Goal: Information Seeking & Learning: Find specific fact

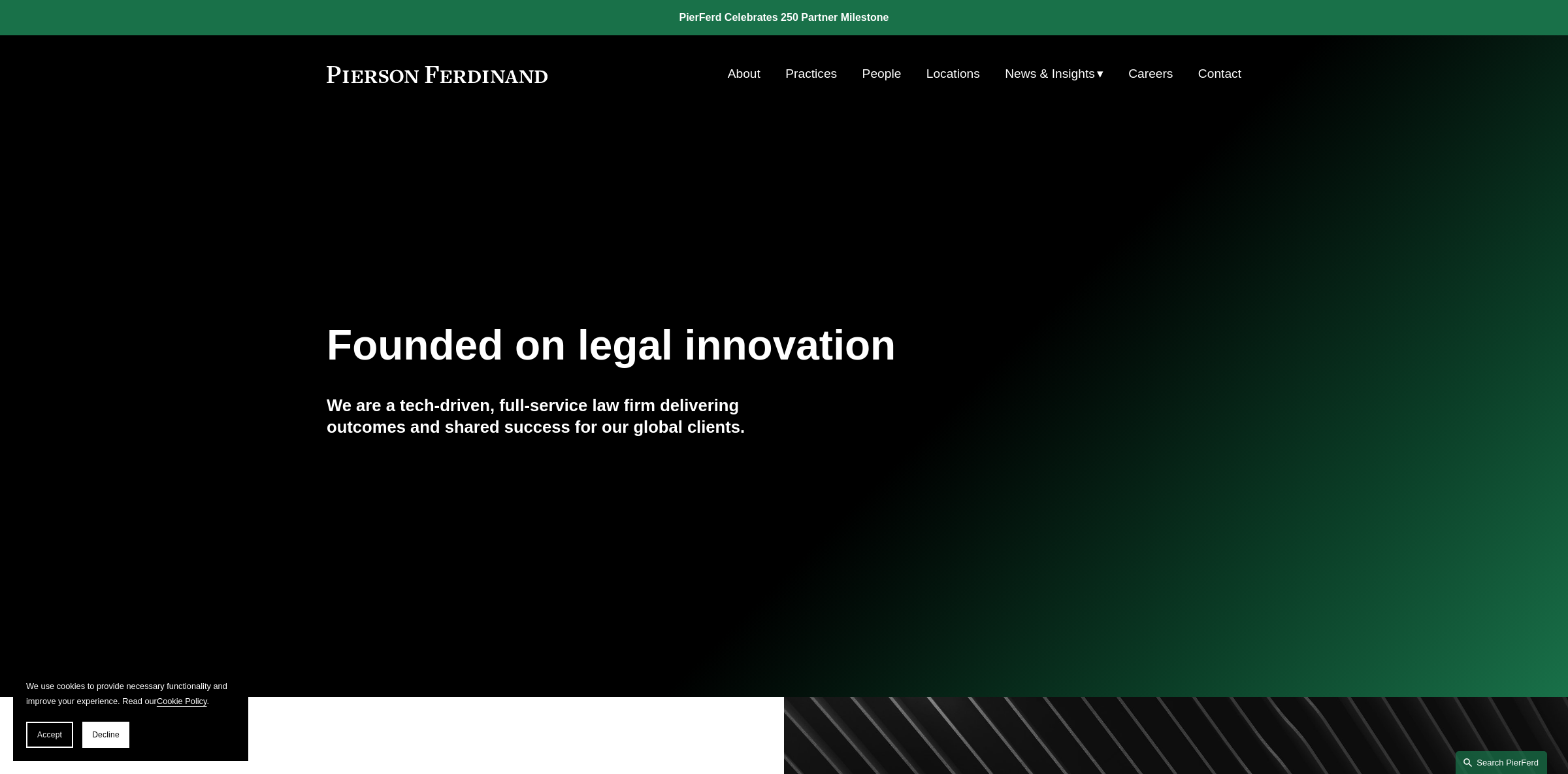
click at [1469, 768] on link "Search this site" at bounding box center [1502, 762] width 92 height 23
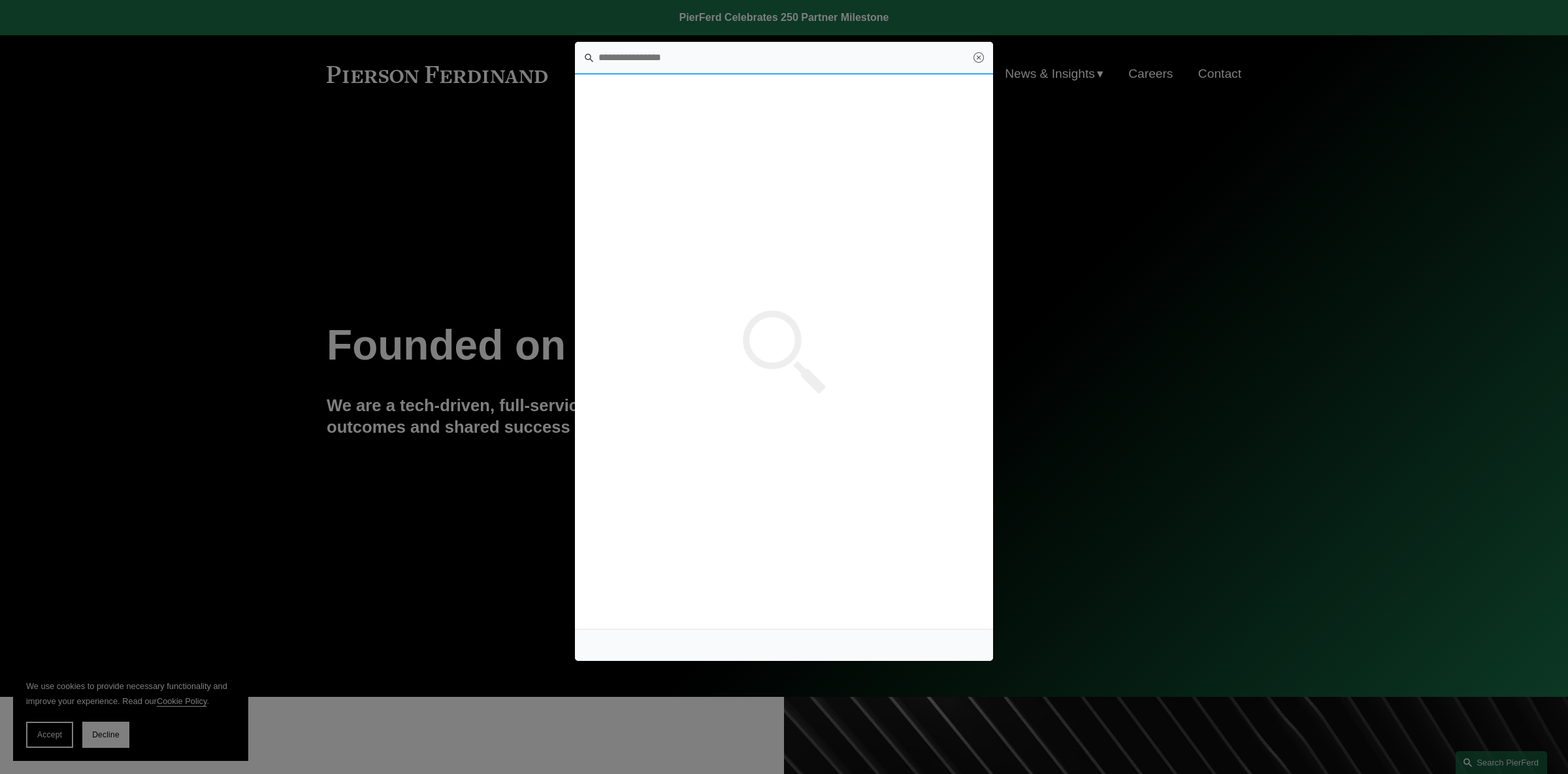
click at [634, 62] on input "Search this site" at bounding box center [784, 58] width 418 height 32
type input "******"
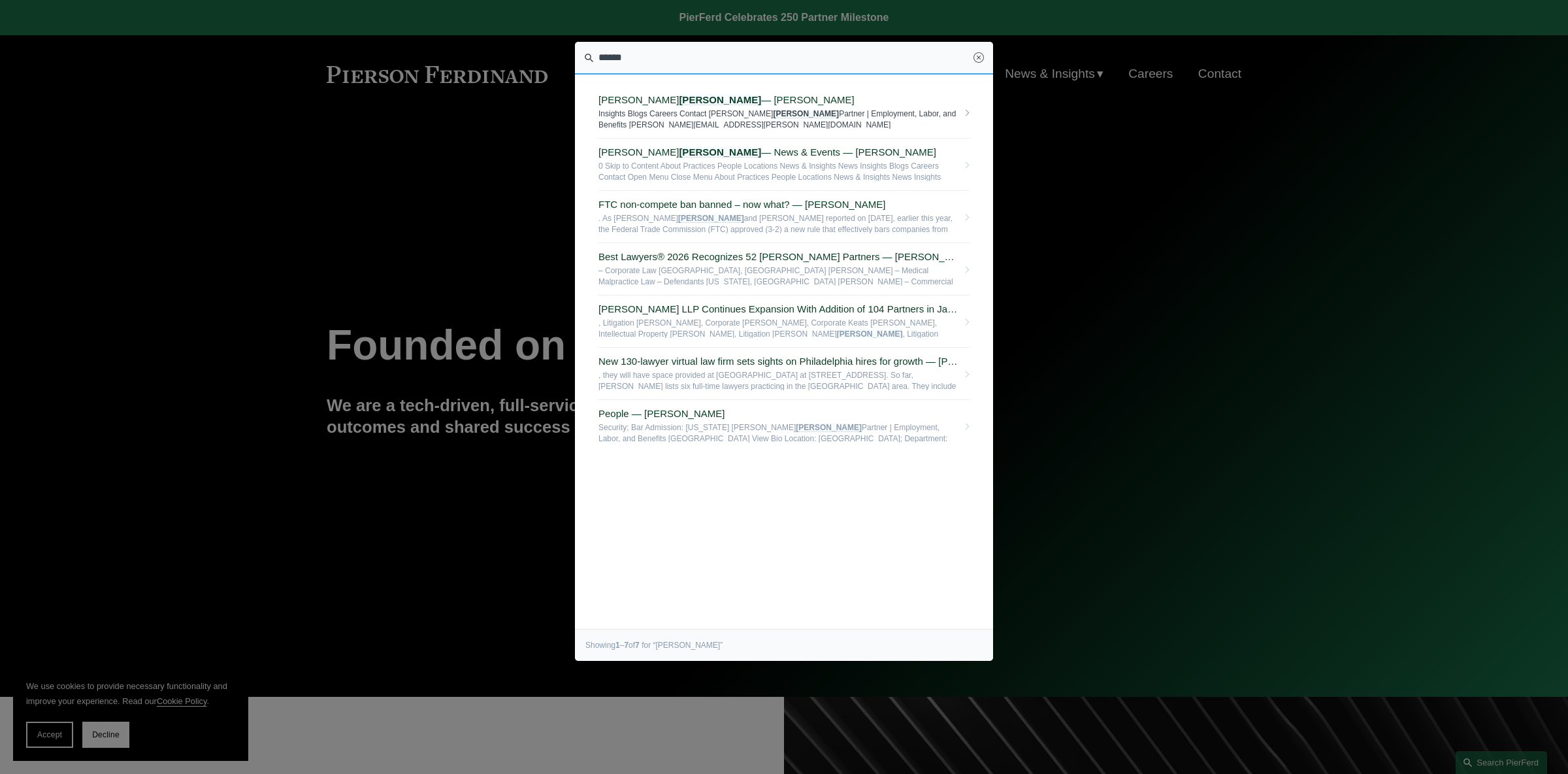
click at [693, 100] on span "[PERSON_NAME] — [PERSON_NAME]" at bounding box center [778, 100] width 359 height 12
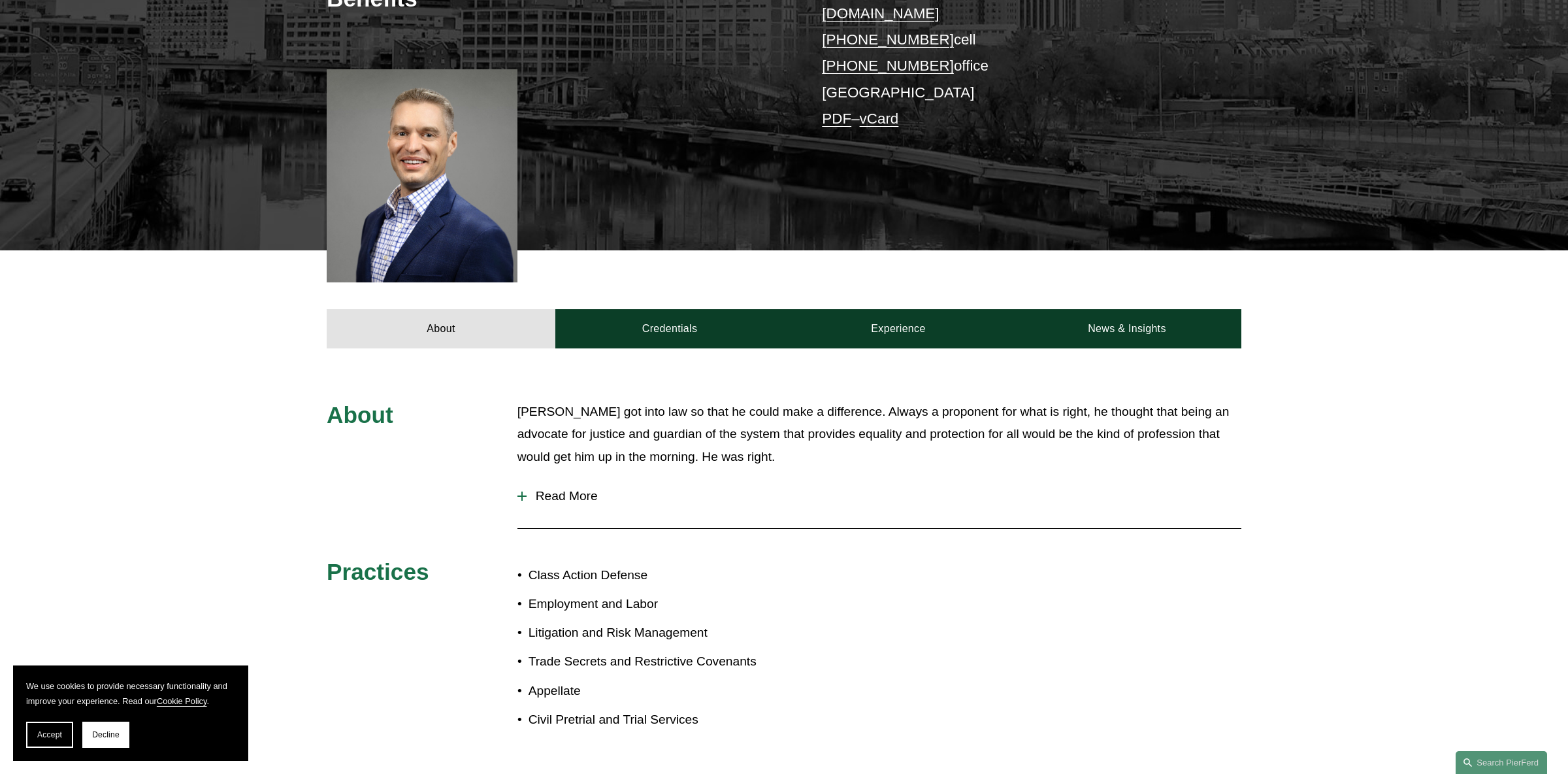
scroll to position [432, 0]
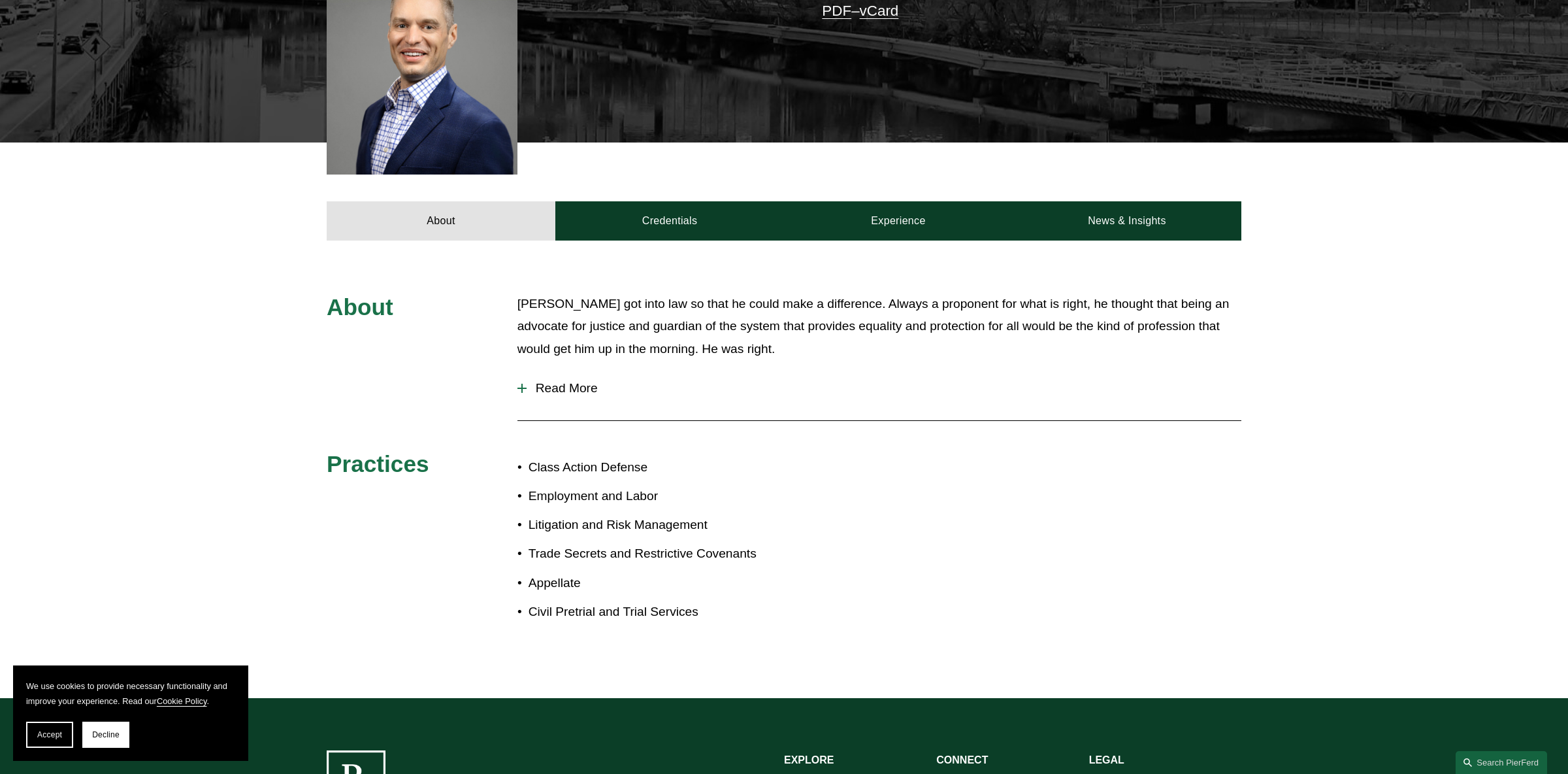
click at [576, 381] on span "Read More" at bounding box center [884, 388] width 715 height 14
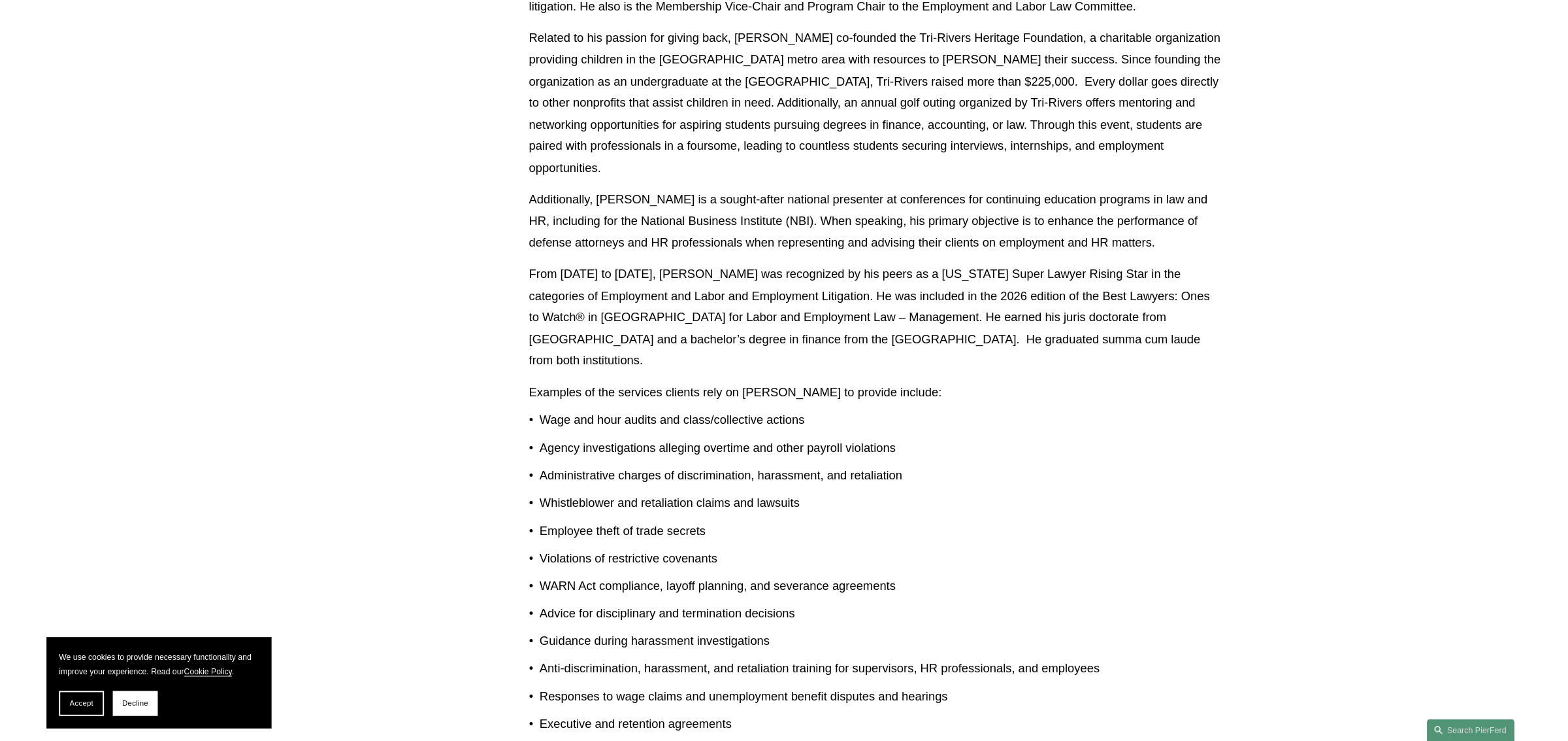
scroll to position [1348, 0]
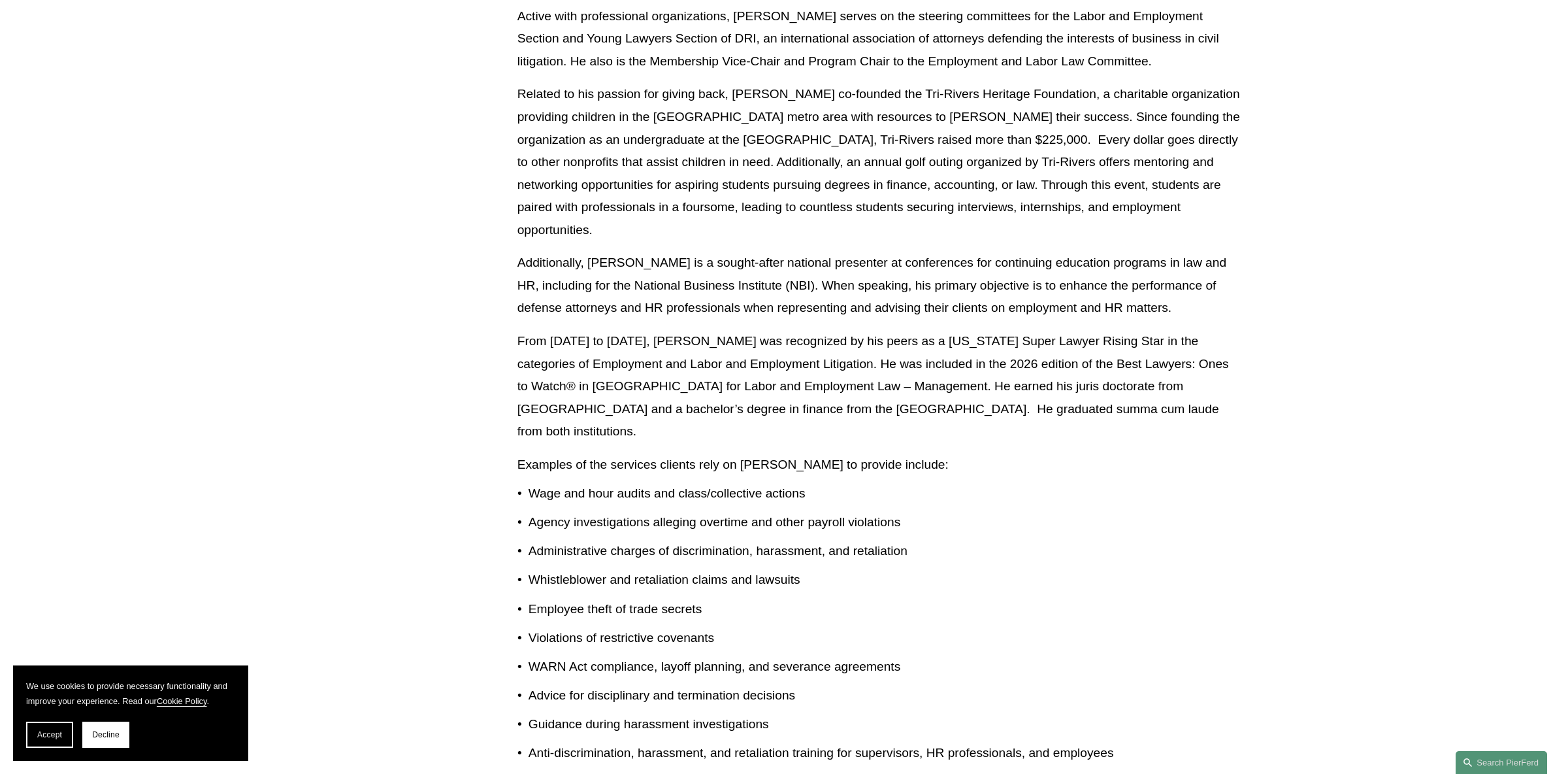
click at [888, 591] on ul "Wage and hour audits and class/collective actions Agency investigations allegin…" at bounding box center [879, 754] width 724 height 542
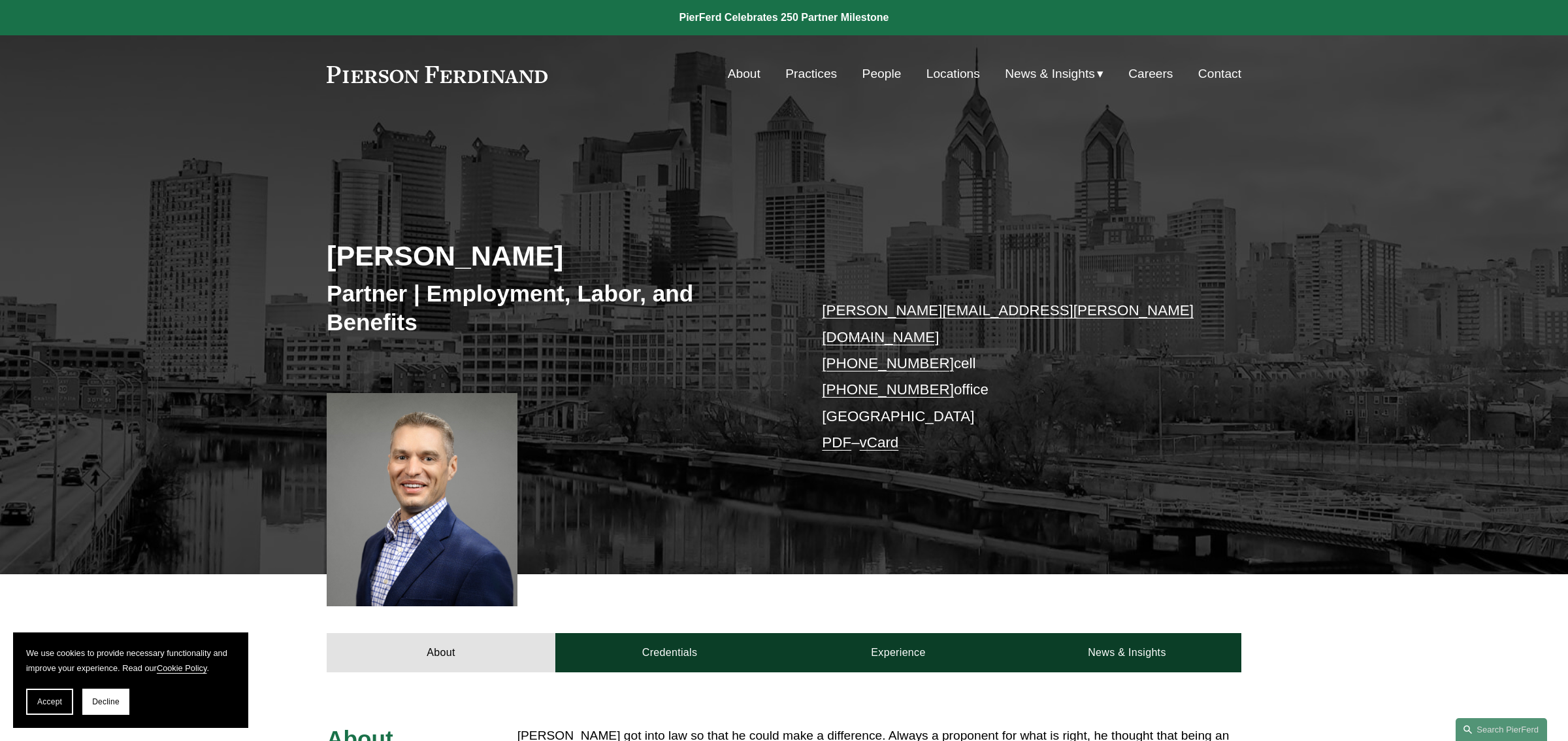
scroll to position [1441, 0]
